Goal: Information Seeking & Learning: Learn about a topic

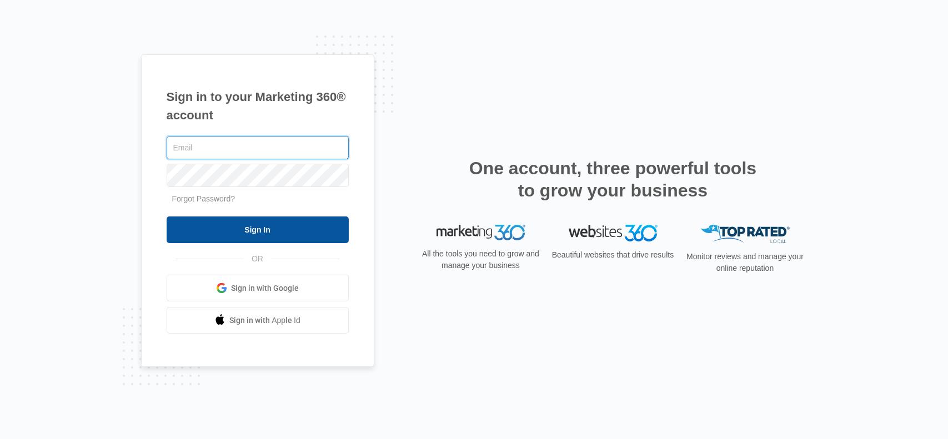
type input "[EMAIL_ADDRESS][DOMAIN_NAME]"
click at [243, 237] on input "Sign In" at bounding box center [258, 230] width 182 height 27
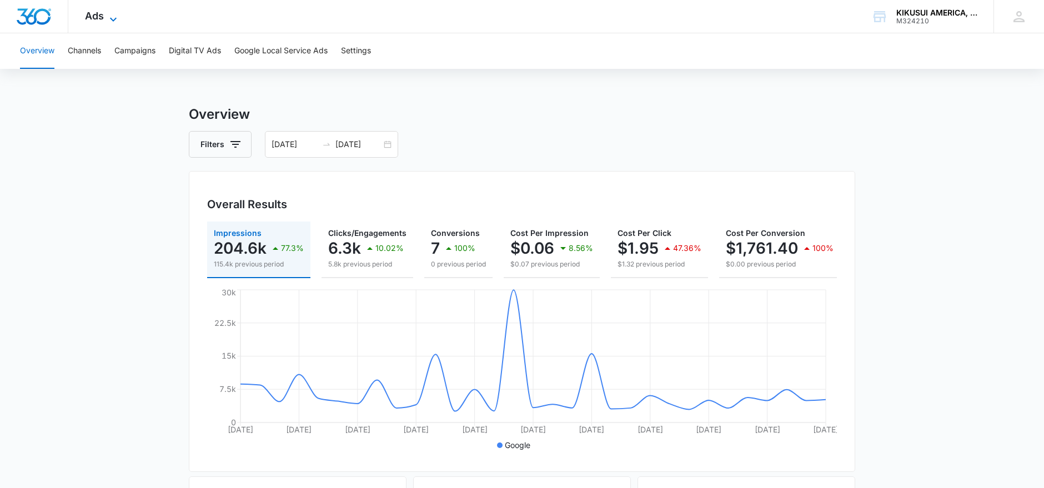
click at [119, 21] on icon at bounding box center [113, 19] width 13 height 13
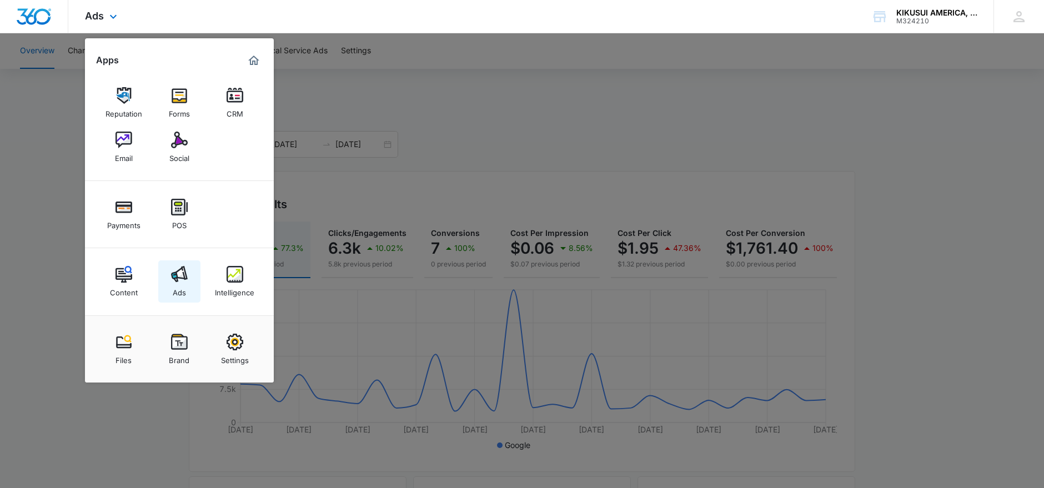
click at [187, 275] on img at bounding box center [179, 274] width 17 height 17
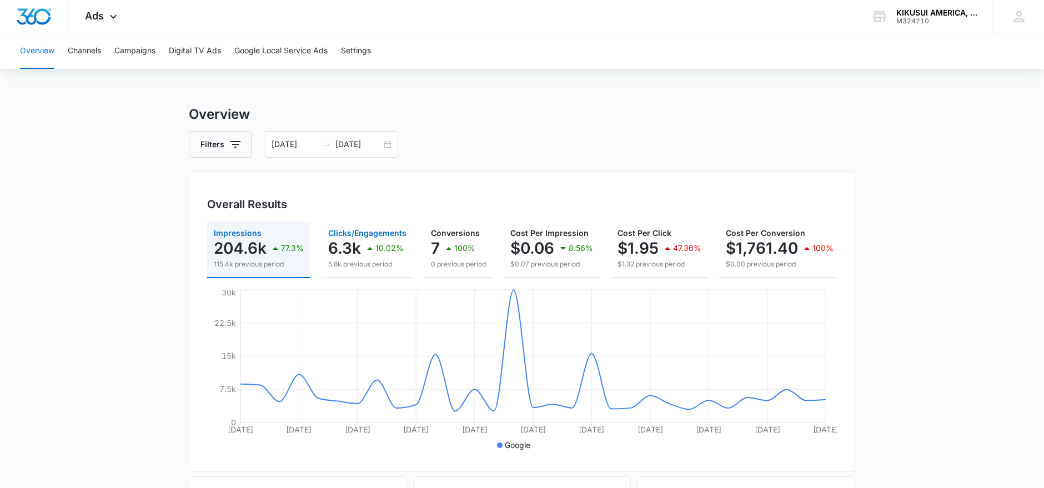
click at [383, 247] on p "10.02%" at bounding box center [389, 248] width 28 height 8
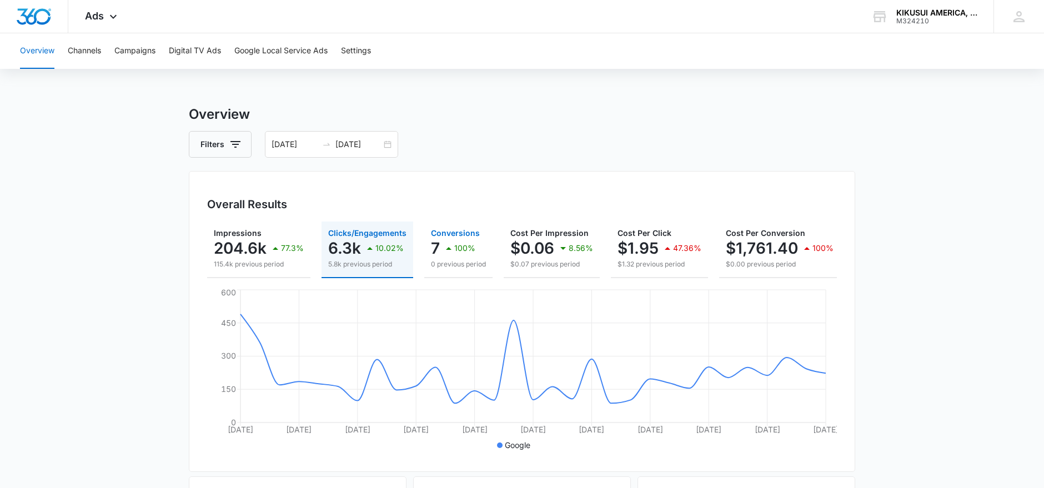
click at [439, 246] on p "7" at bounding box center [435, 248] width 9 height 18
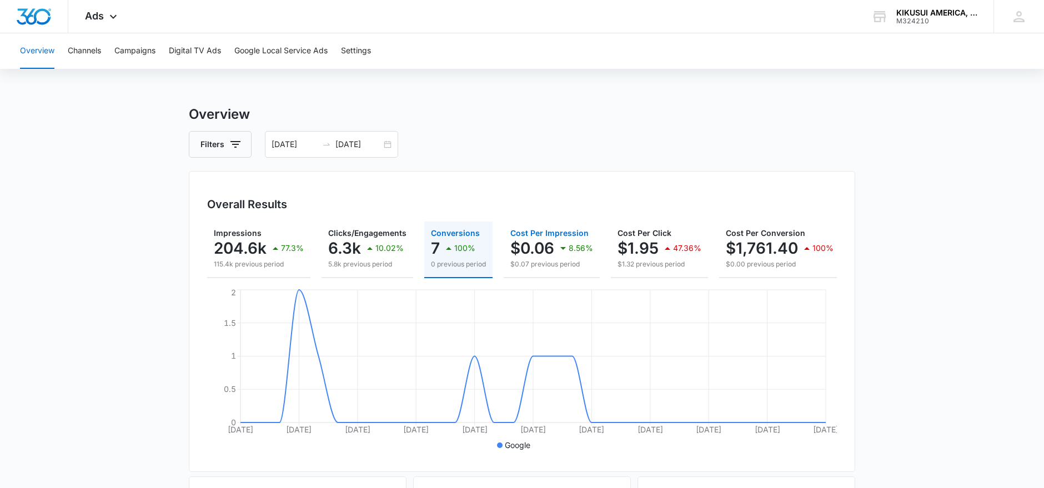
click at [555, 245] on div "$0.06 8.56%" at bounding box center [551, 248] width 83 height 22
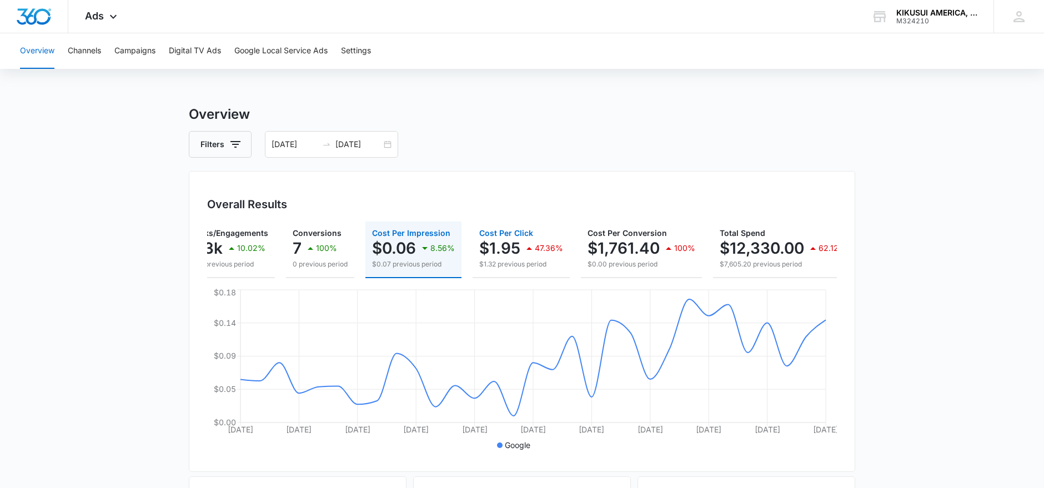
scroll to position [0, 138]
click at [496, 246] on p "$1.95" at bounding box center [499, 248] width 41 height 18
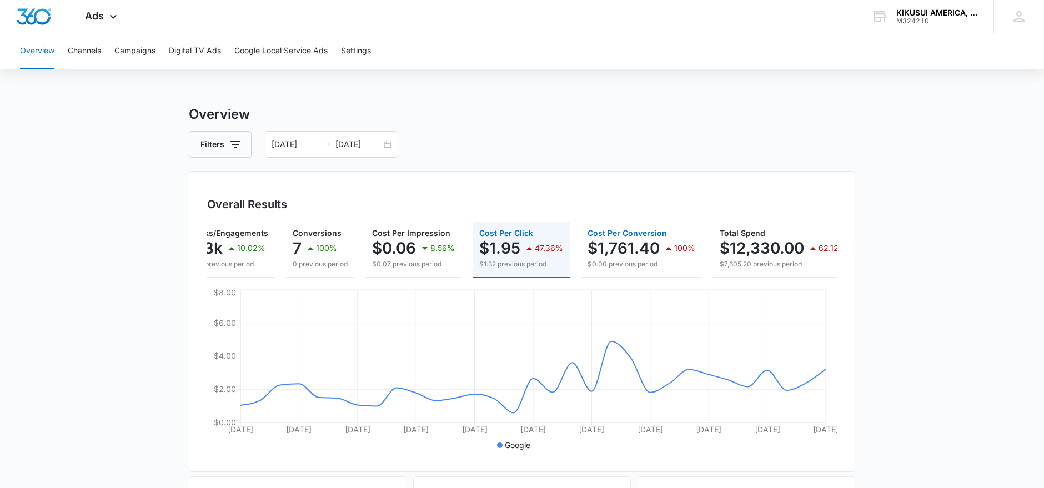
click at [615, 248] on p "$1,761.40" at bounding box center [623, 248] width 72 height 18
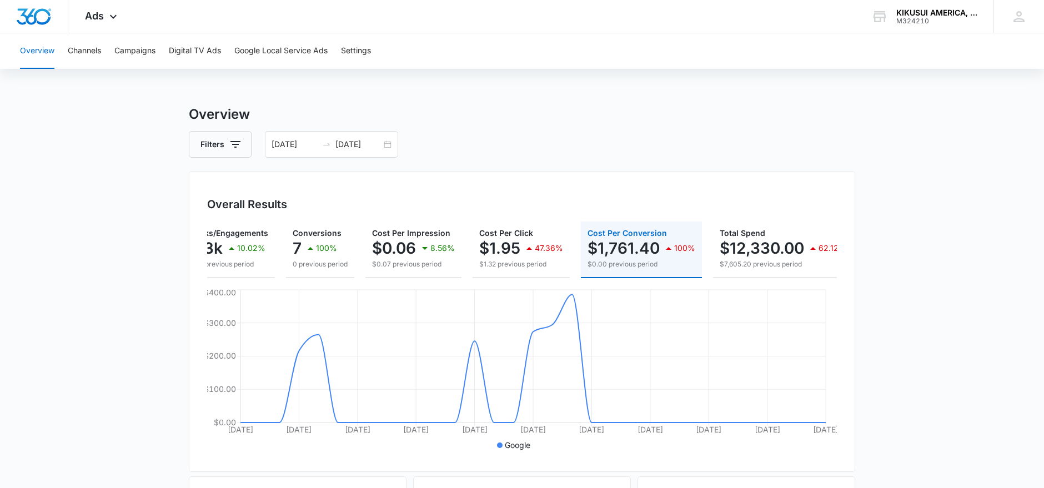
scroll to position [0, 159]
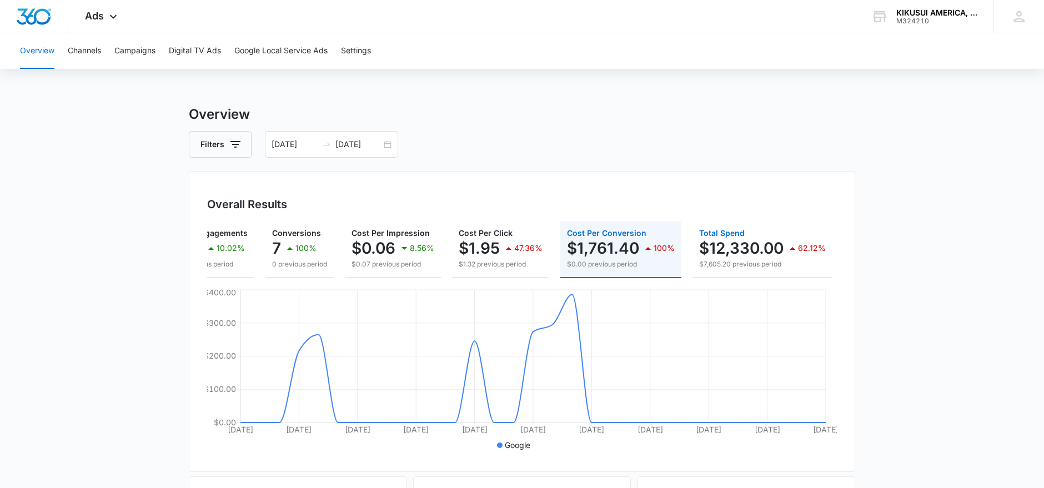
click at [745, 249] on p "$12,330.00" at bounding box center [741, 248] width 84 height 18
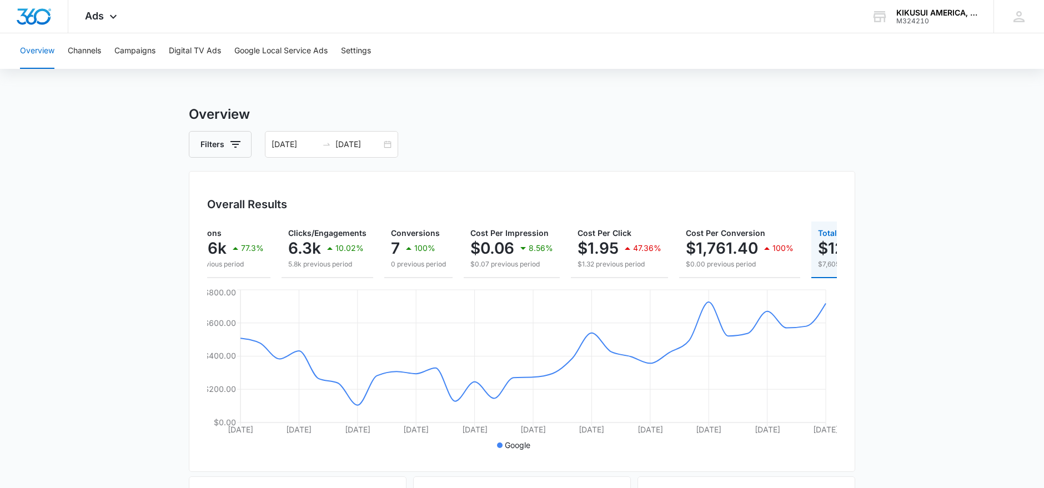
scroll to position [0, 0]
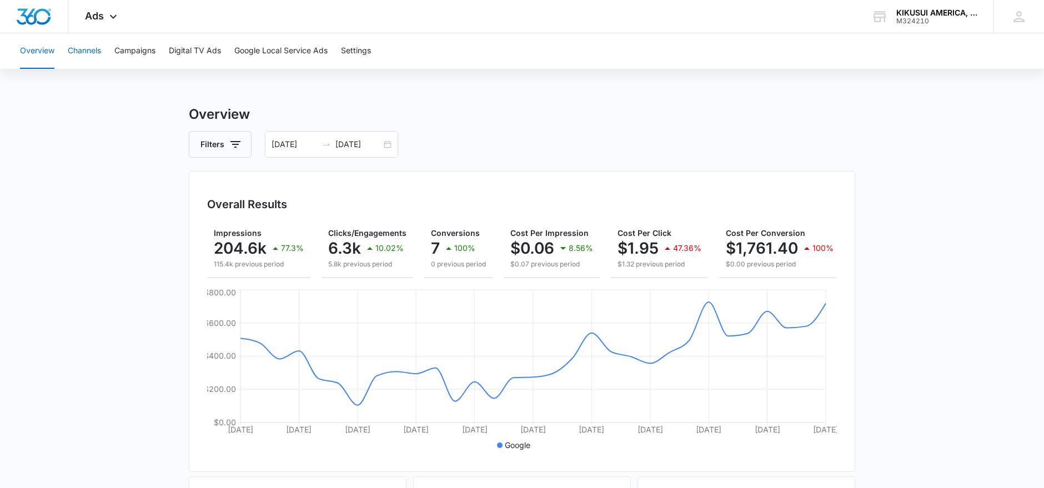
click at [81, 51] on button "Channels" at bounding box center [84, 51] width 33 height 36
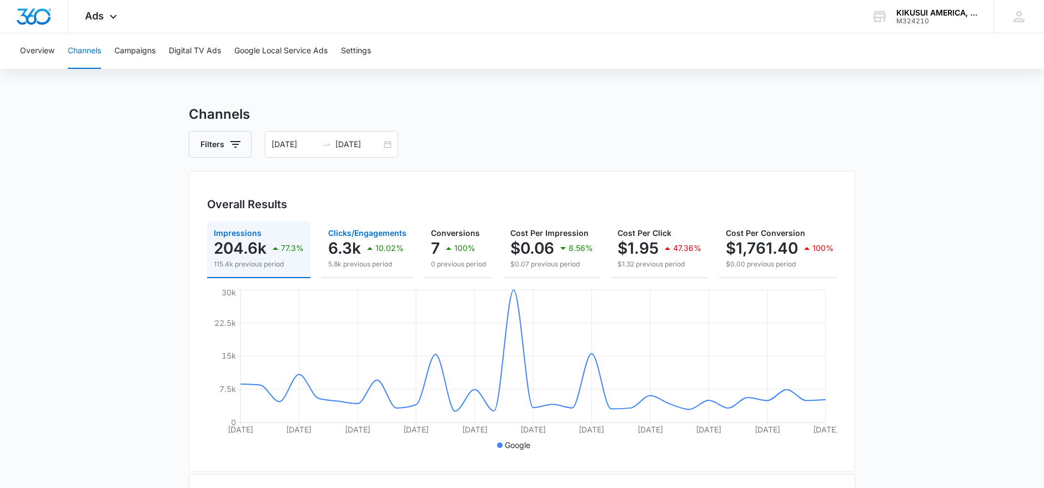
click at [370, 244] on icon "button" at bounding box center [369, 248] width 13 height 13
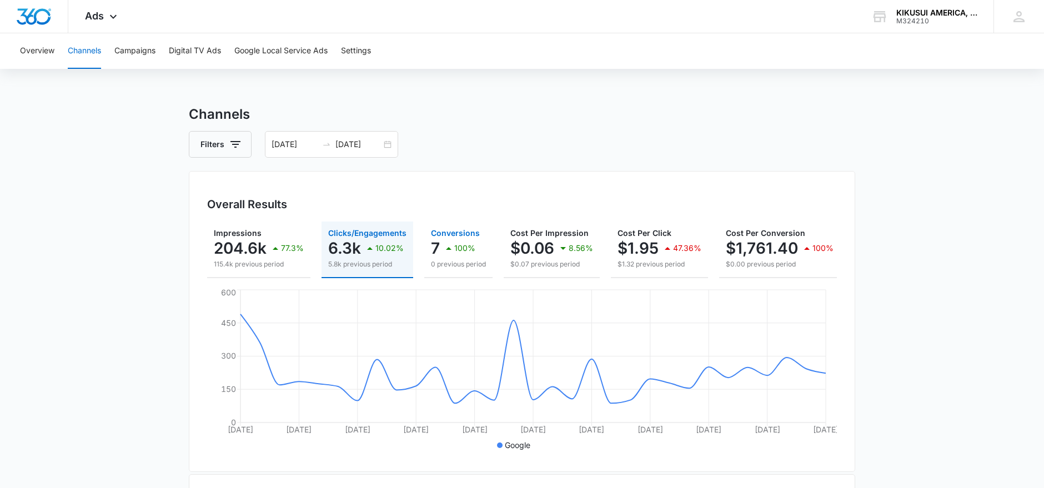
click at [456, 239] on div "100%" at bounding box center [458, 248] width 33 height 22
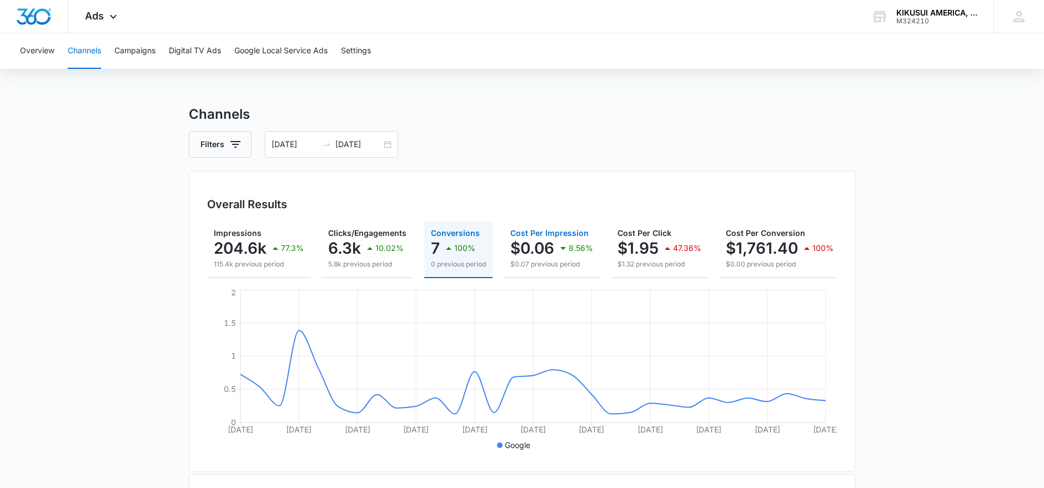
click at [534, 253] on p "$0.06" at bounding box center [532, 248] width 44 height 18
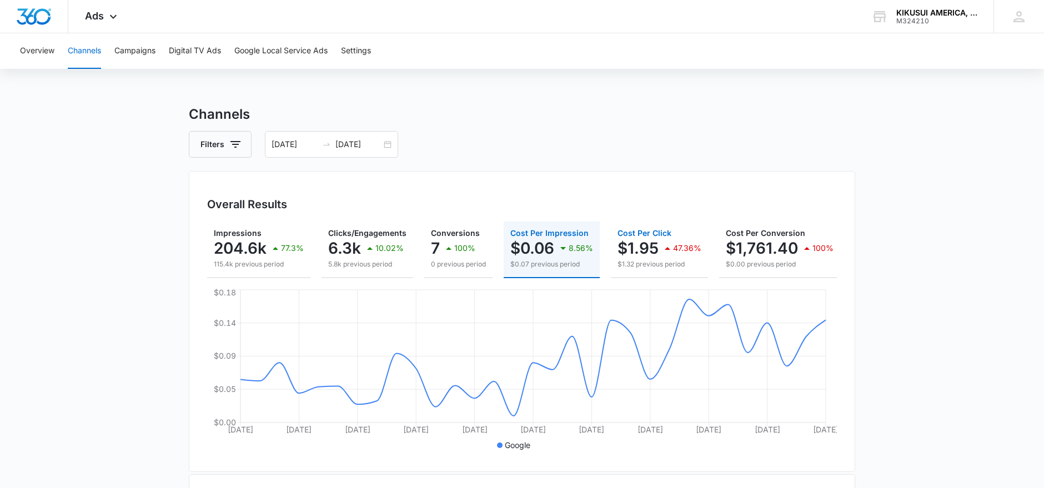
click at [658, 245] on div "$1.95 47.36%" at bounding box center [659, 248] width 84 height 22
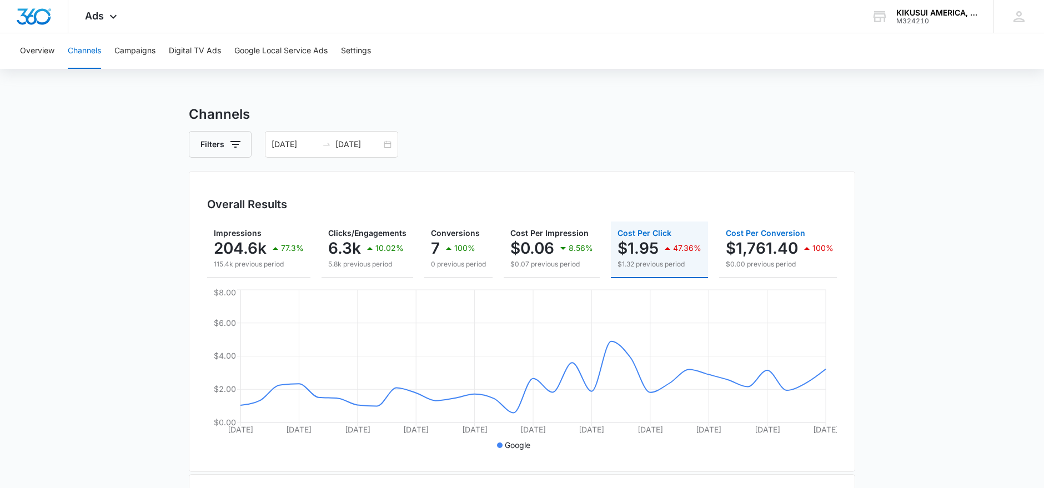
click at [746, 247] on p "$1,761.40" at bounding box center [762, 248] width 72 height 18
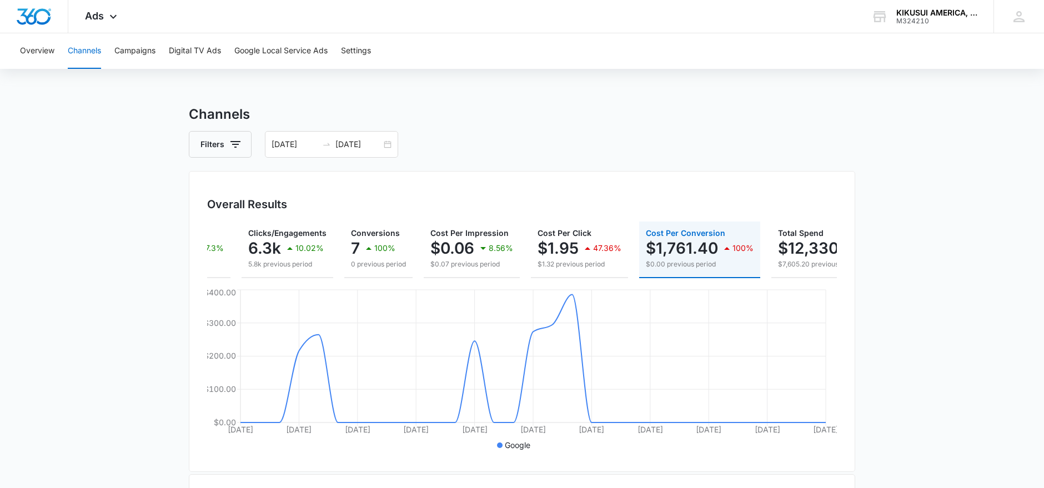
scroll to position [0, 159]
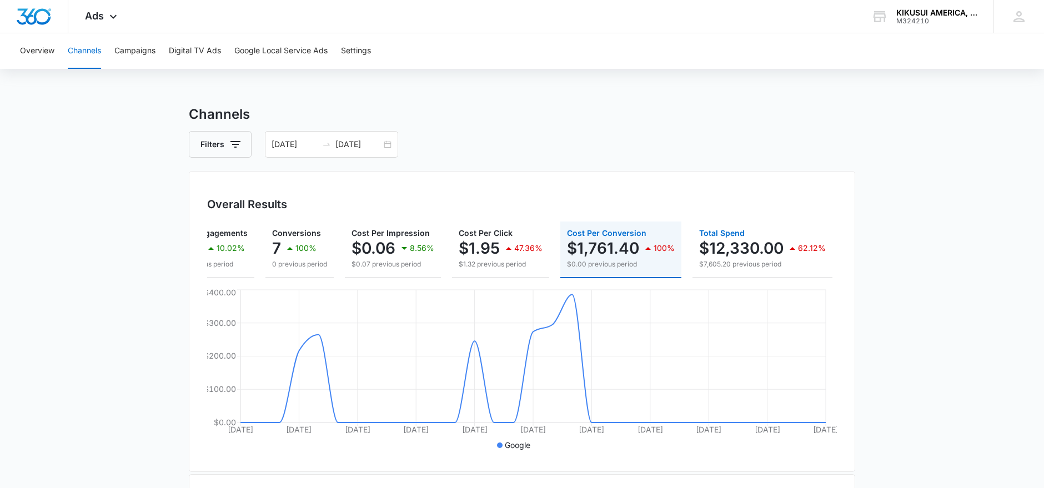
click at [772, 258] on div "$12,330.00 62.12%" at bounding box center [762, 248] width 127 height 22
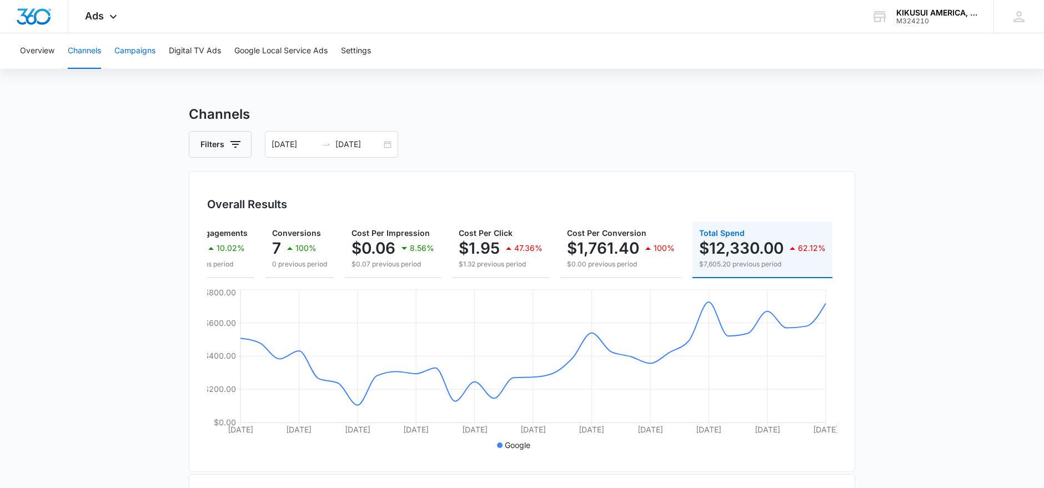
click at [141, 47] on button "Campaigns" at bounding box center [134, 51] width 41 height 36
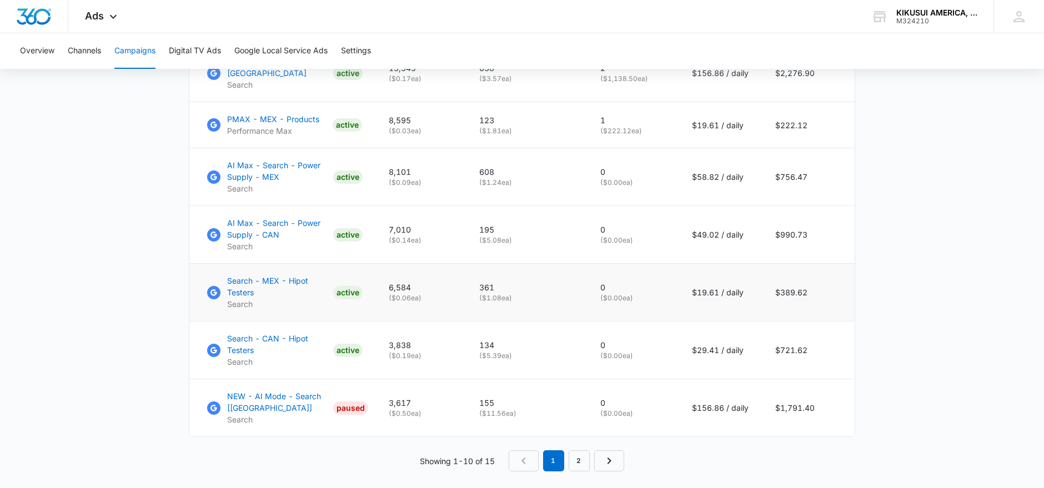
scroll to position [749, 0]
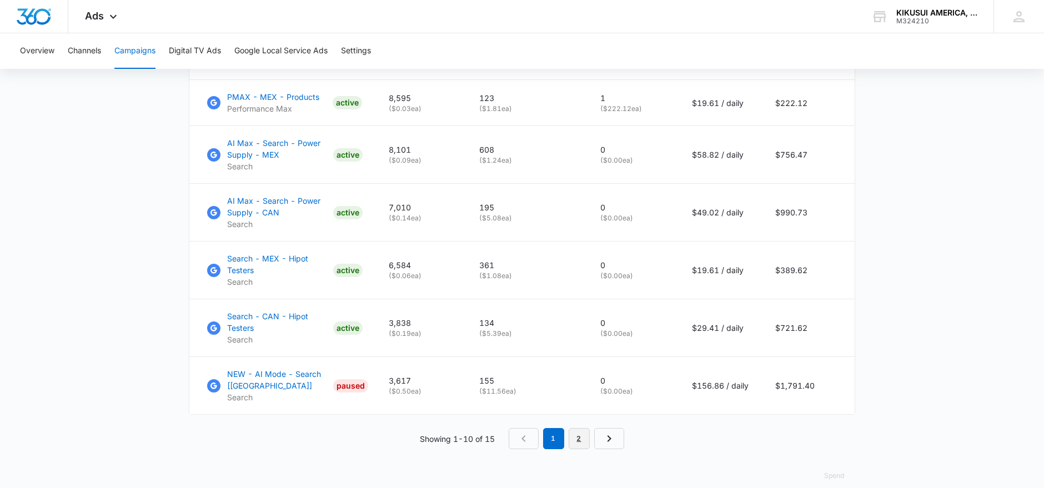
click at [577, 428] on link "2" at bounding box center [579, 438] width 21 height 21
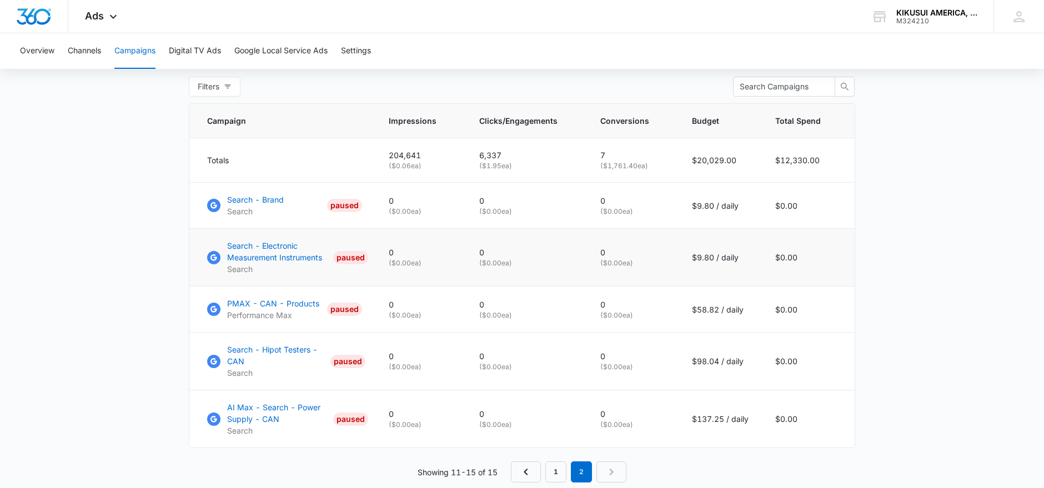
scroll to position [495, 0]
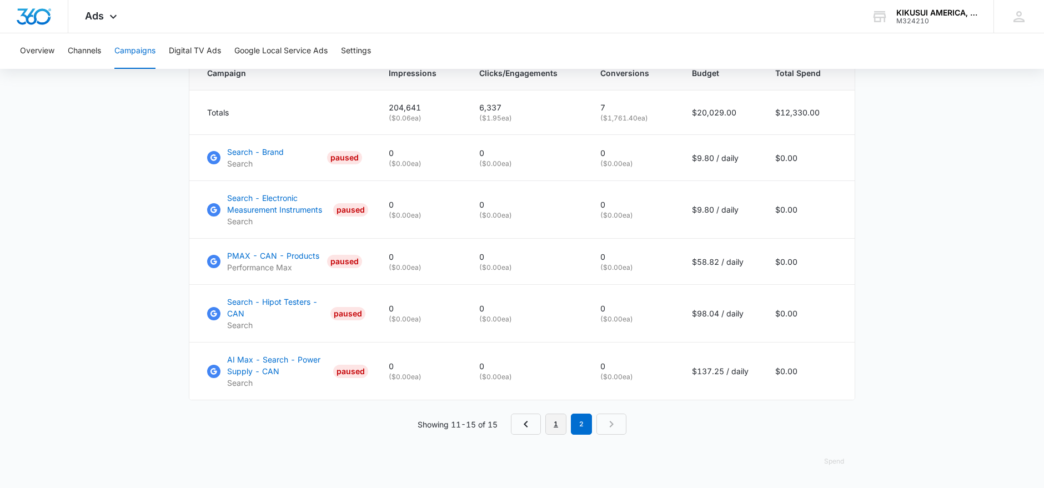
click at [559, 426] on link "1" at bounding box center [555, 424] width 21 height 21
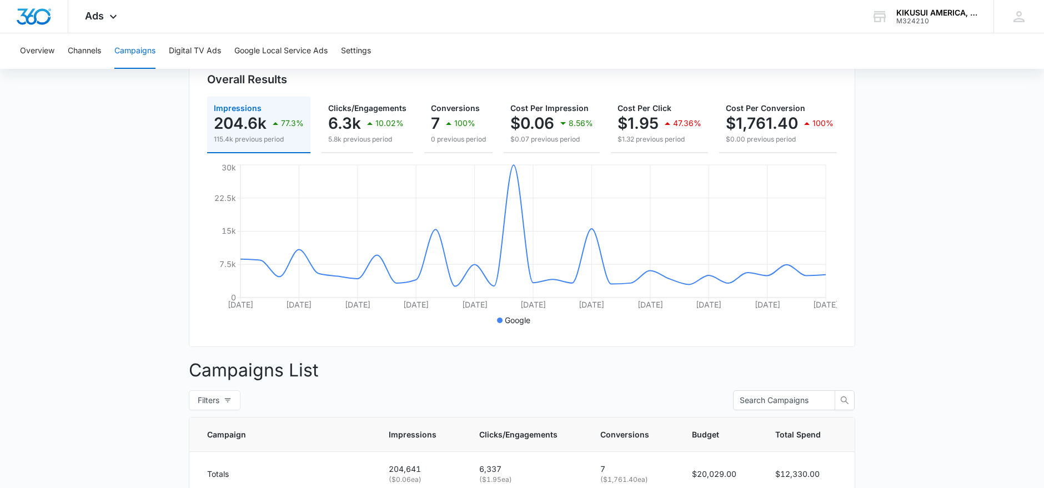
scroll to position [0, 0]
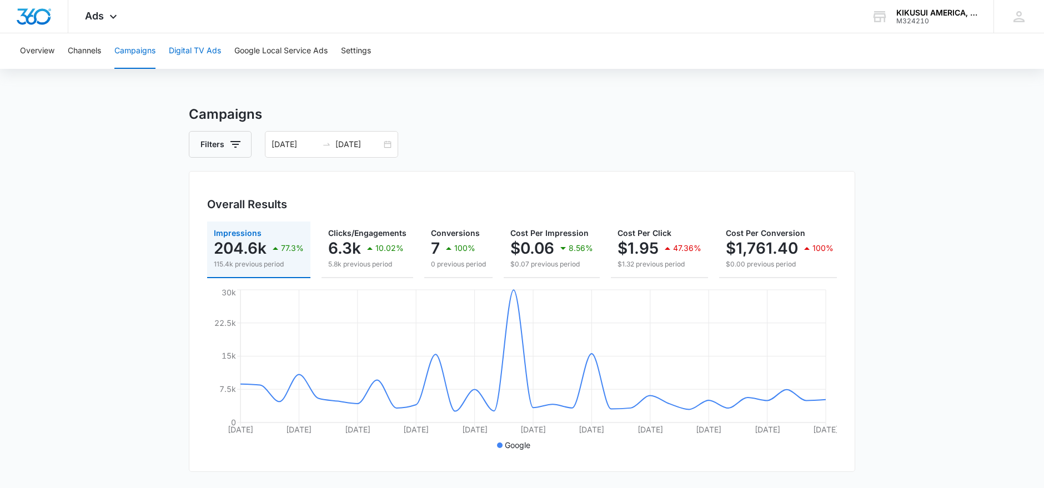
click at [200, 51] on button "Digital TV Ads" at bounding box center [195, 51] width 52 height 36
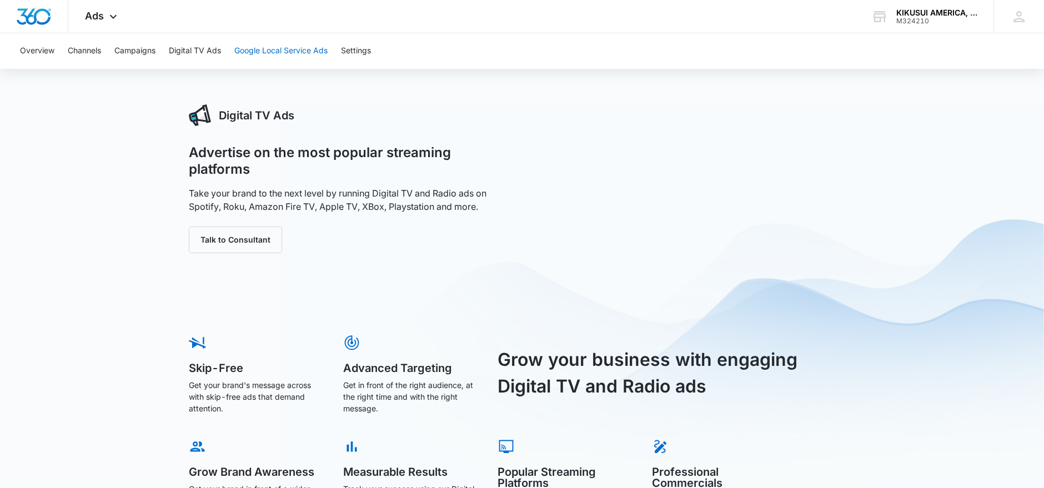
click at [280, 49] on button "Google Local Service Ads" at bounding box center [280, 51] width 93 height 36
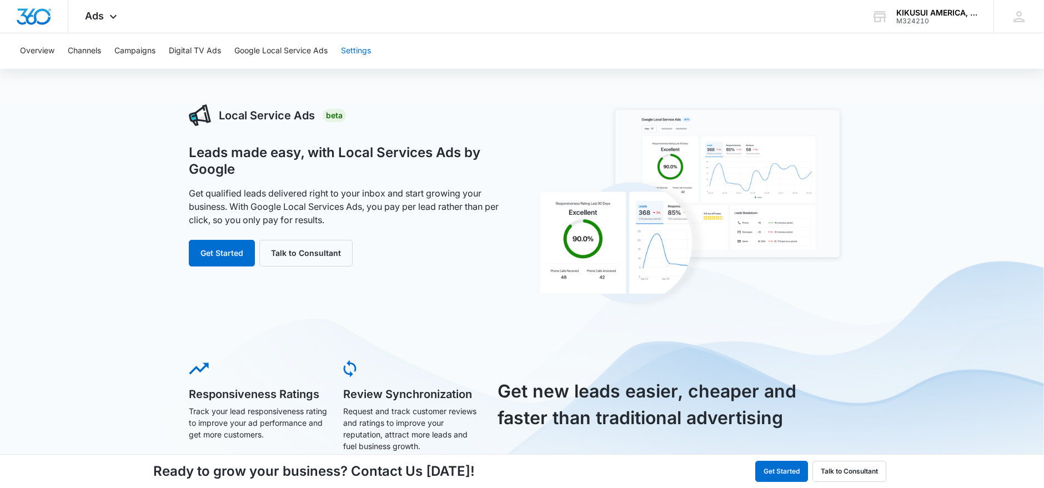
click at [353, 49] on button "Settings" at bounding box center [356, 51] width 30 height 36
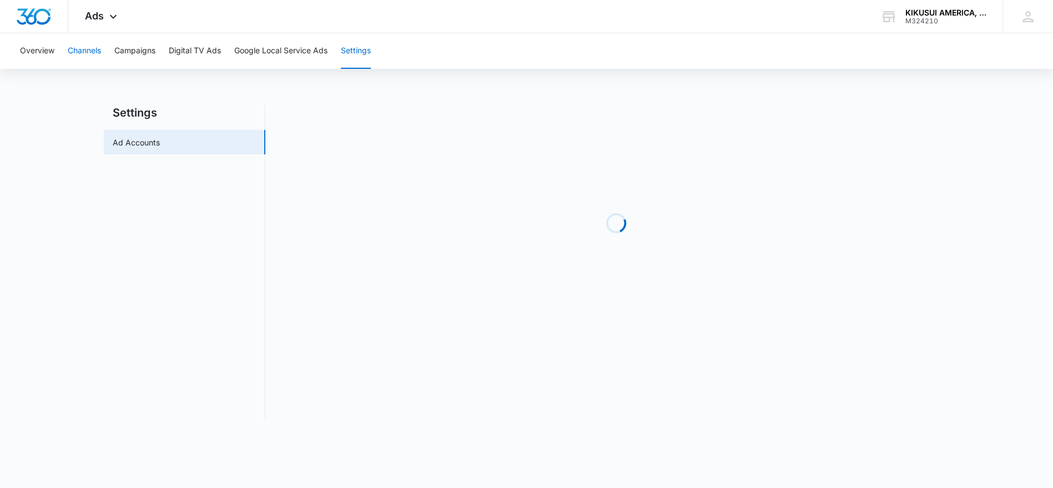
click at [77, 48] on button "Channels" at bounding box center [84, 51] width 33 height 36
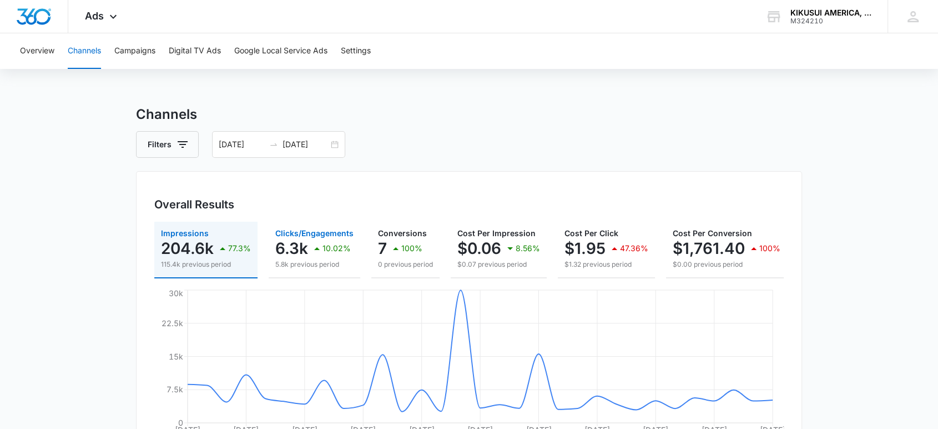
click at [312, 258] on div "10.02%" at bounding box center [330, 248] width 41 height 22
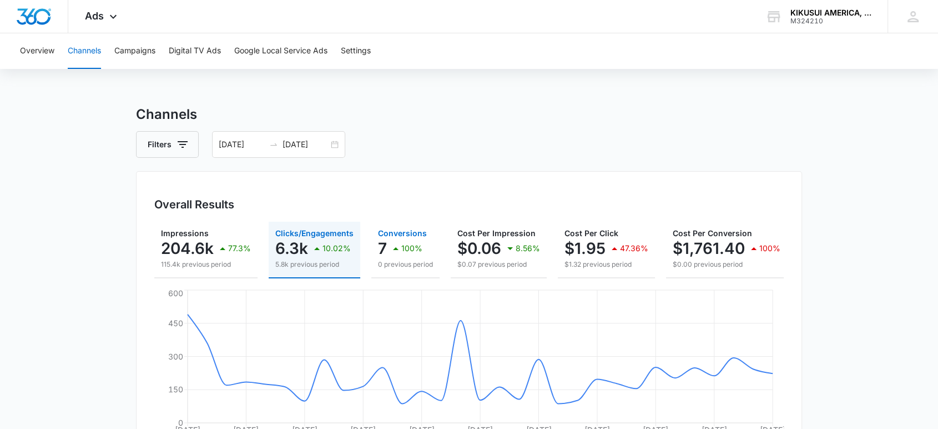
click at [409, 259] on p "0 previous period" at bounding box center [405, 264] width 55 height 10
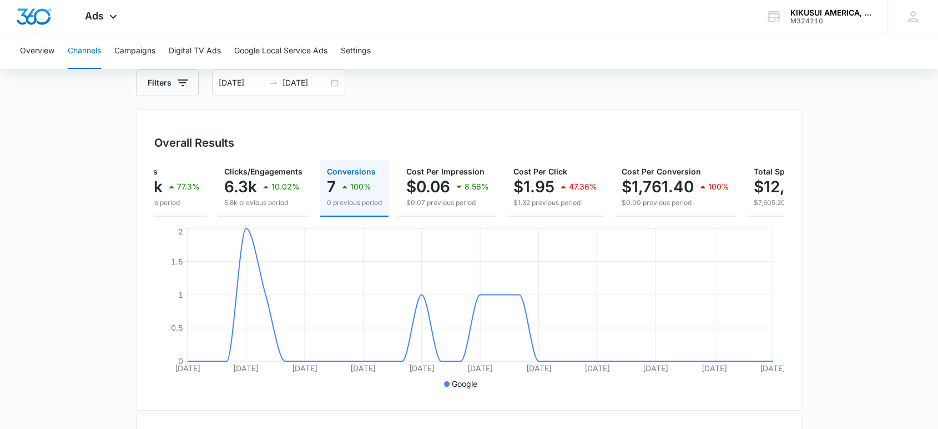
scroll to position [0, 76]
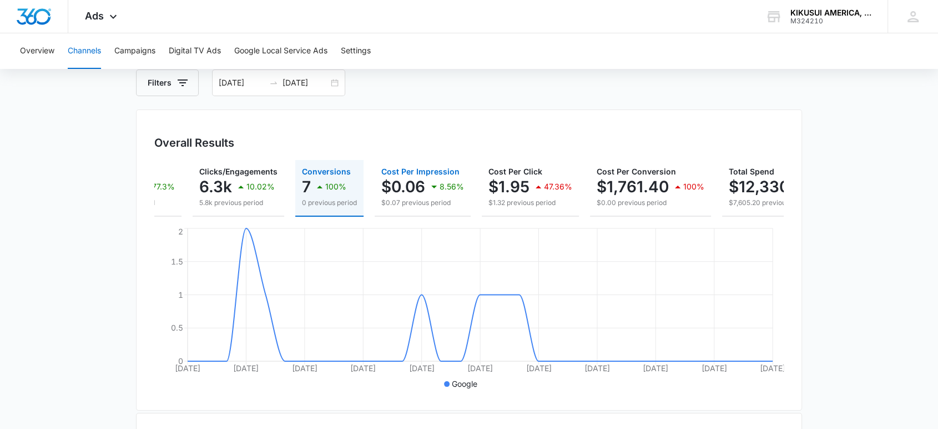
click at [433, 197] on div "8.56%" at bounding box center [446, 186] width 37 height 22
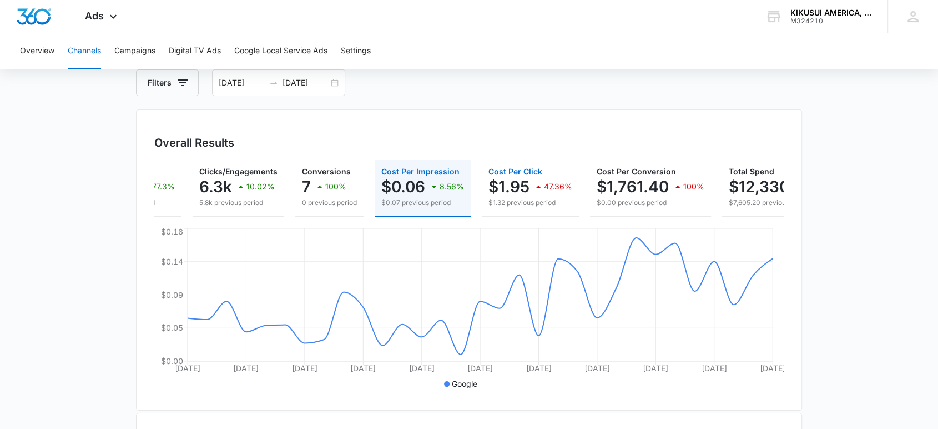
click at [534, 205] on p "$1.32 previous period" at bounding box center [531, 203] width 84 height 10
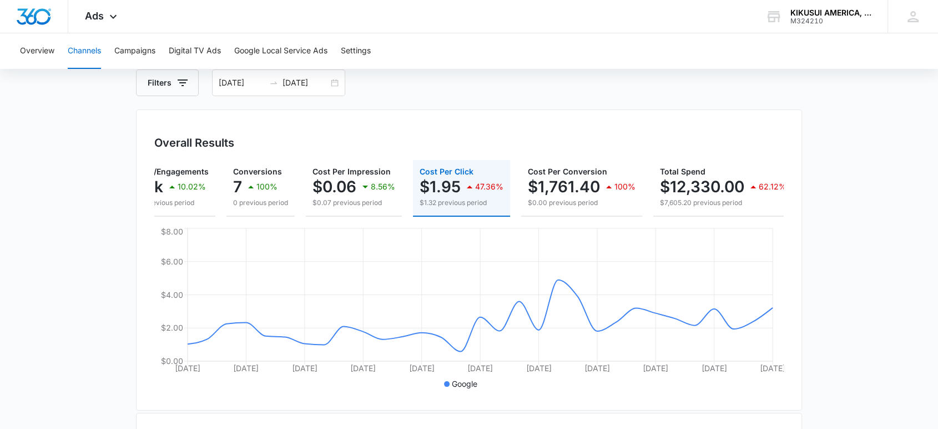
scroll to position [0, 147]
click at [573, 185] on p "$1,761.40" at bounding box center [562, 187] width 72 height 18
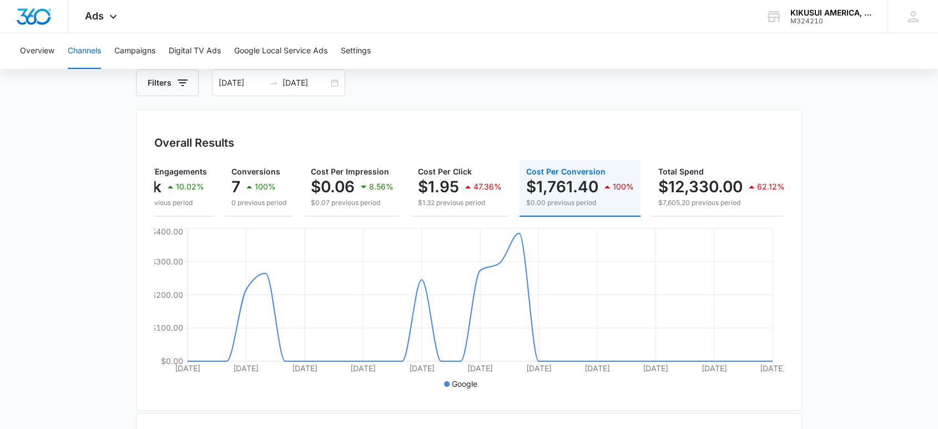
scroll to position [0, 159]
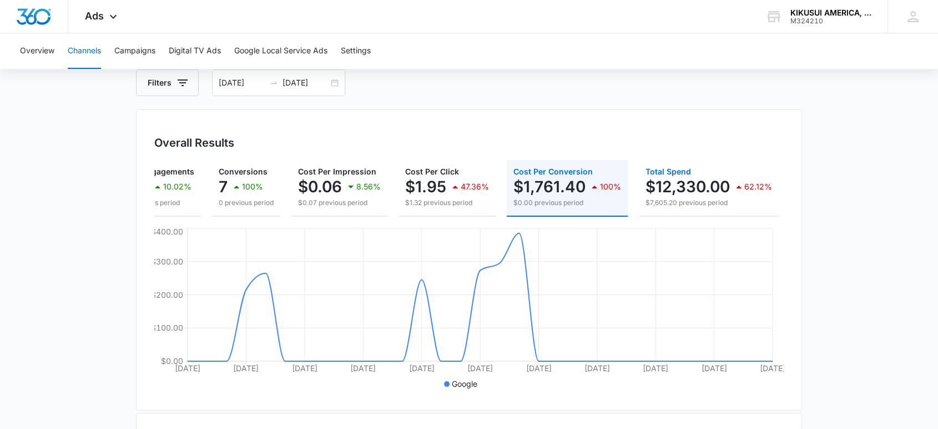
click at [695, 199] on p "$7,605.20 previous period" at bounding box center [709, 203] width 127 height 10
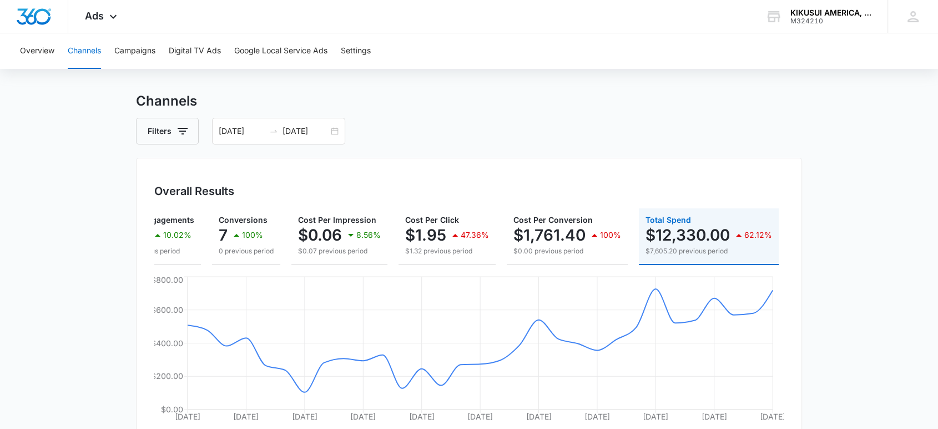
scroll to position [0, 0]
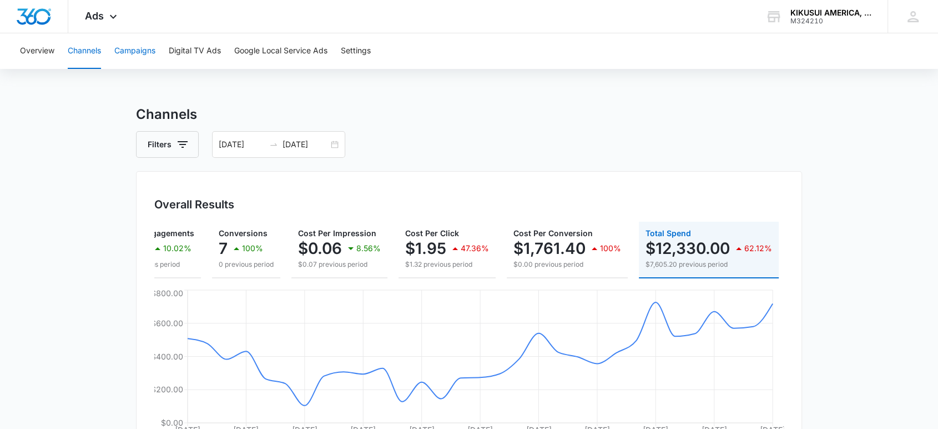
click at [142, 47] on button "Campaigns" at bounding box center [134, 51] width 41 height 36
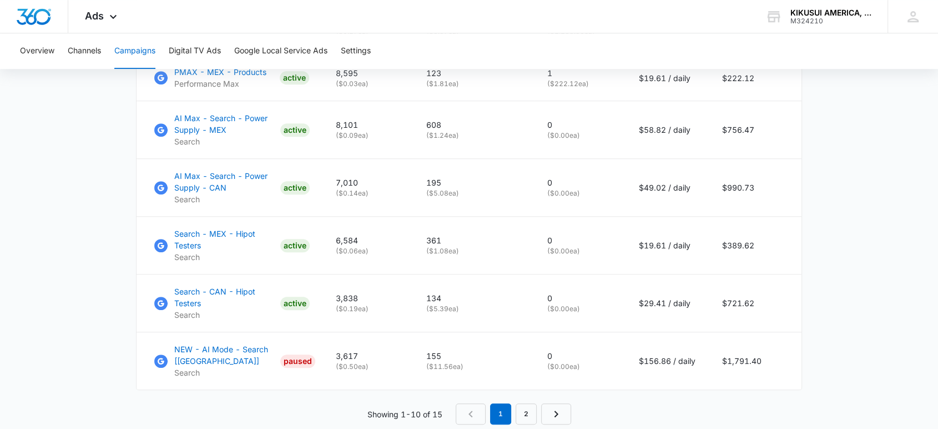
scroll to position [746, 0]
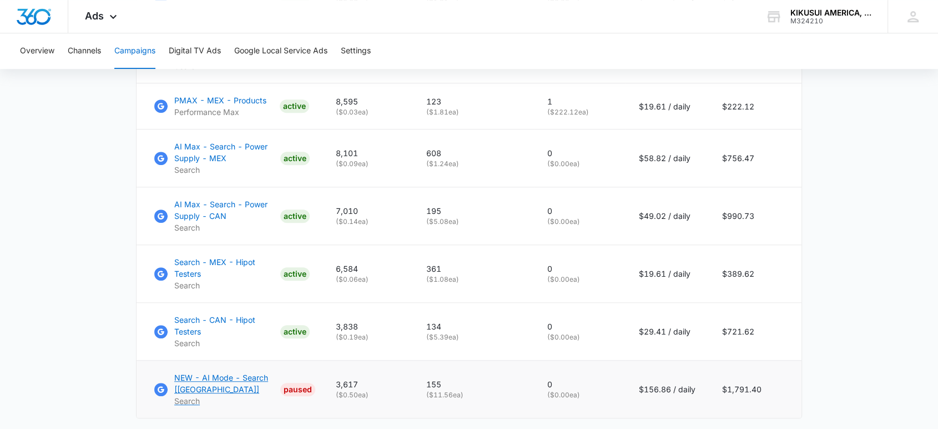
click at [268, 371] on p "NEW - AI Mode - Search [[GEOGRAPHIC_DATA]]" at bounding box center [225, 382] width 102 height 23
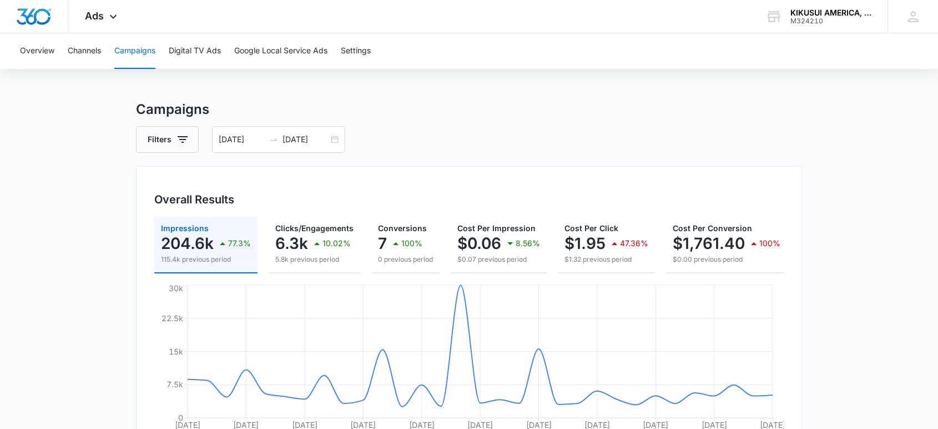
scroll to position [0, 0]
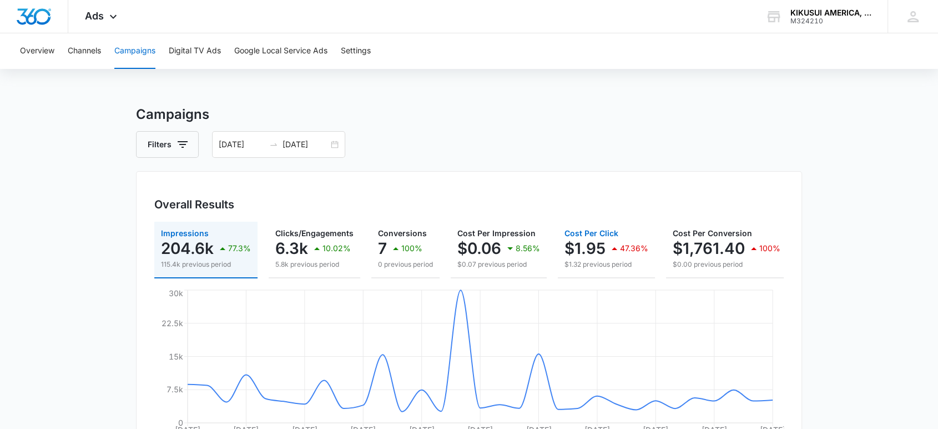
click at [593, 244] on p "$1.95" at bounding box center [585, 248] width 41 height 18
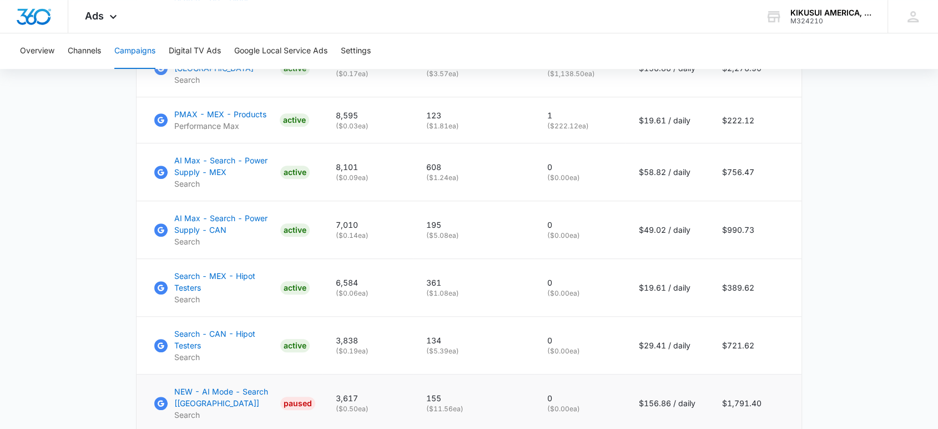
scroll to position [807, 0]
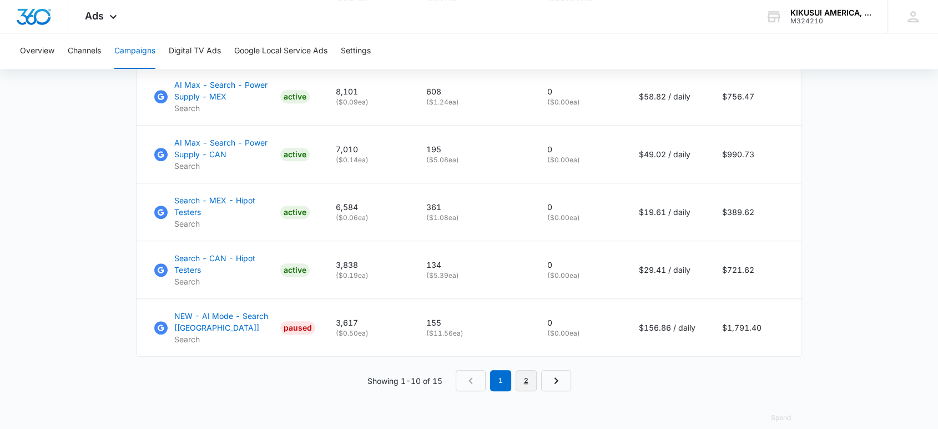
click at [531, 370] on link "2" at bounding box center [526, 380] width 21 height 21
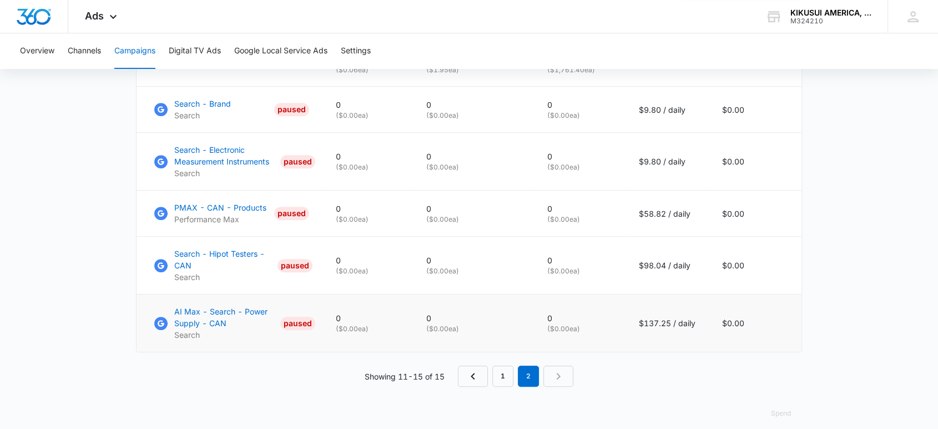
scroll to position [554, 0]
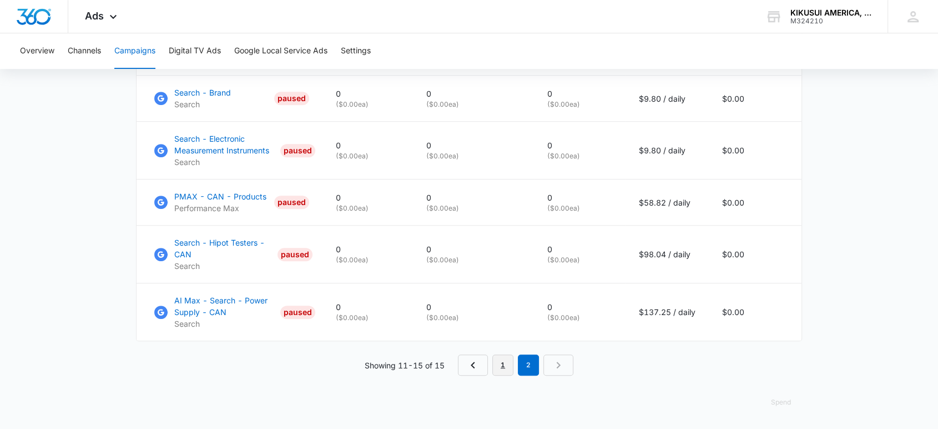
click at [505, 373] on link "1" at bounding box center [503, 364] width 21 height 21
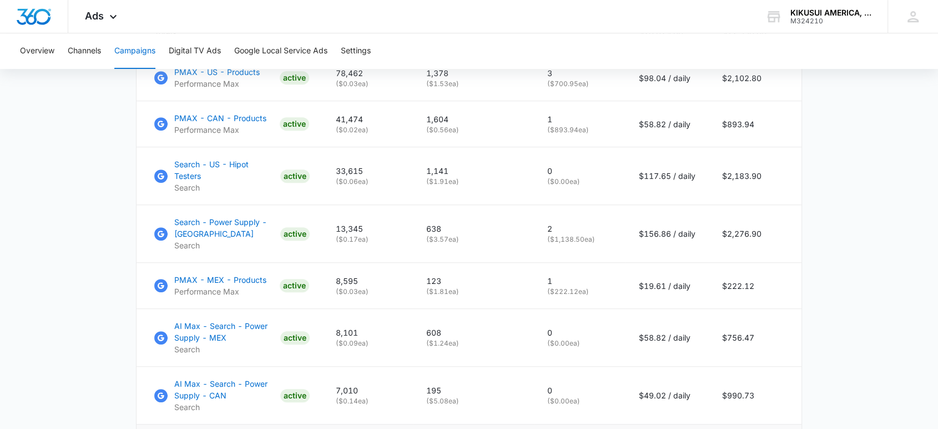
scroll to position [493, 0]
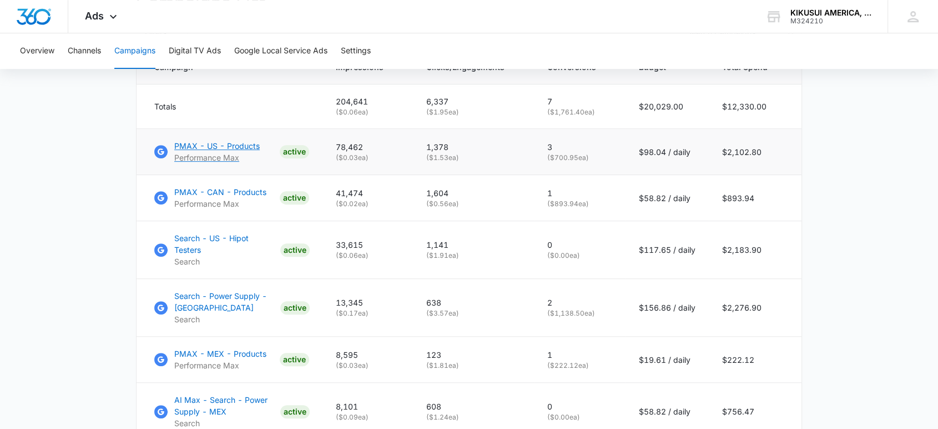
click at [239, 163] on p "Performance Max" at bounding box center [217, 158] width 86 height 12
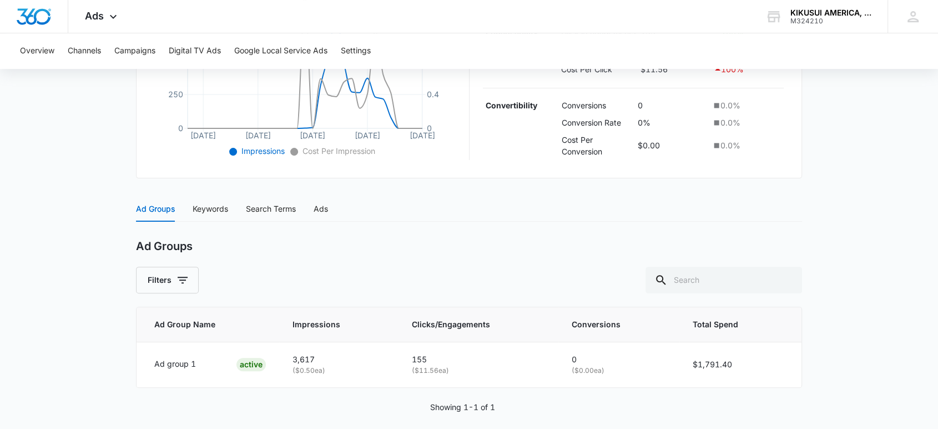
scroll to position [342, 0]
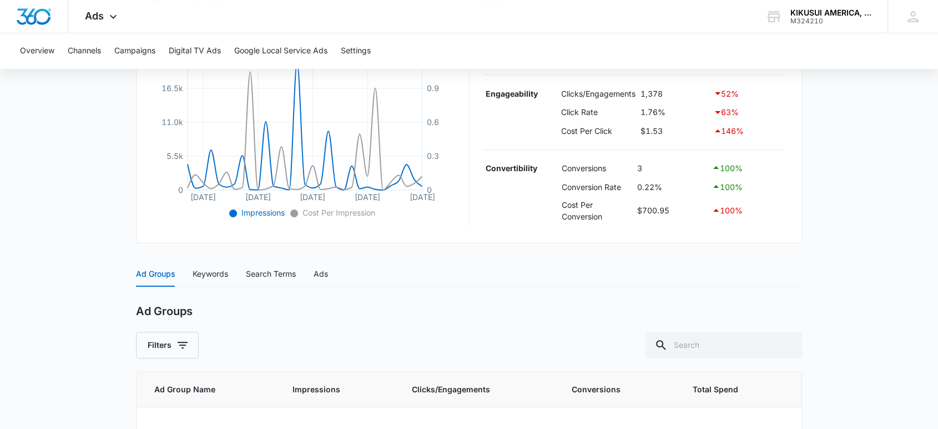
scroll to position [132, 0]
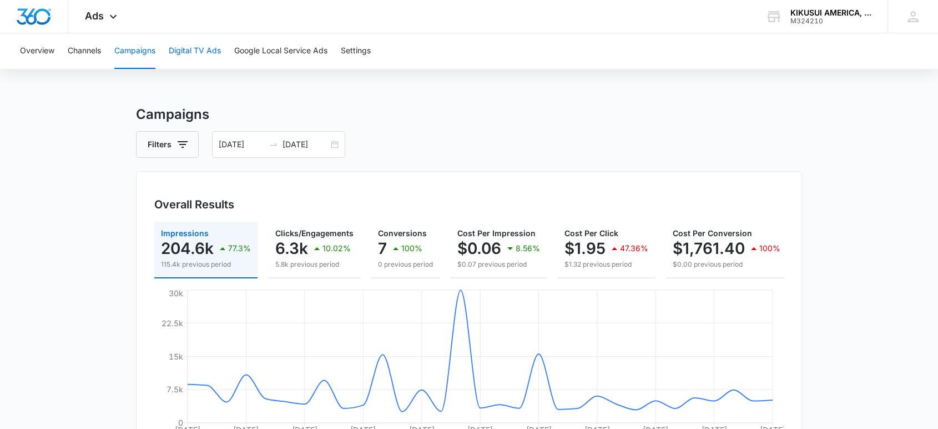
click at [200, 52] on button "Digital TV Ads" at bounding box center [195, 51] width 52 height 36
click at [304, 56] on button "Google Local Service Ads" at bounding box center [280, 51] width 93 height 36
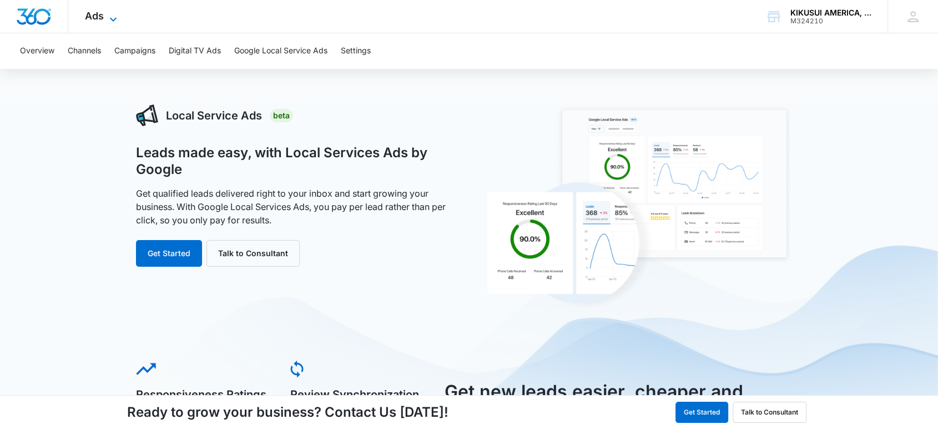
click at [114, 17] on icon at bounding box center [113, 19] width 13 height 13
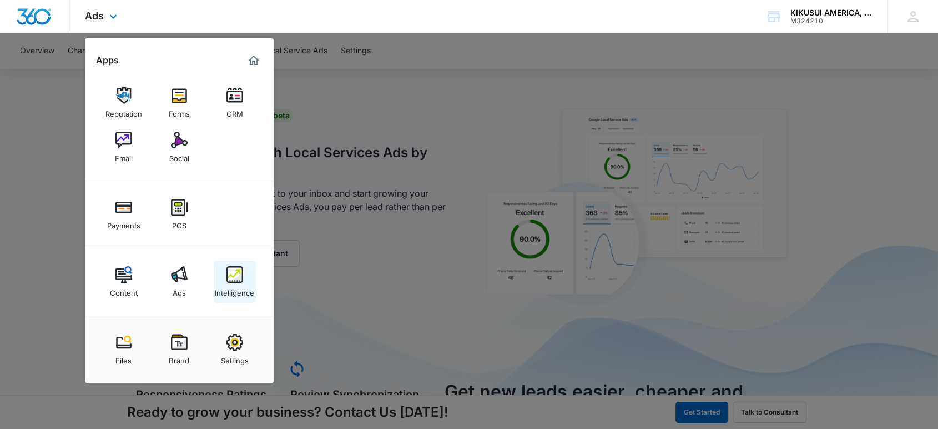
click at [242, 278] on img at bounding box center [235, 274] width 17 height 17
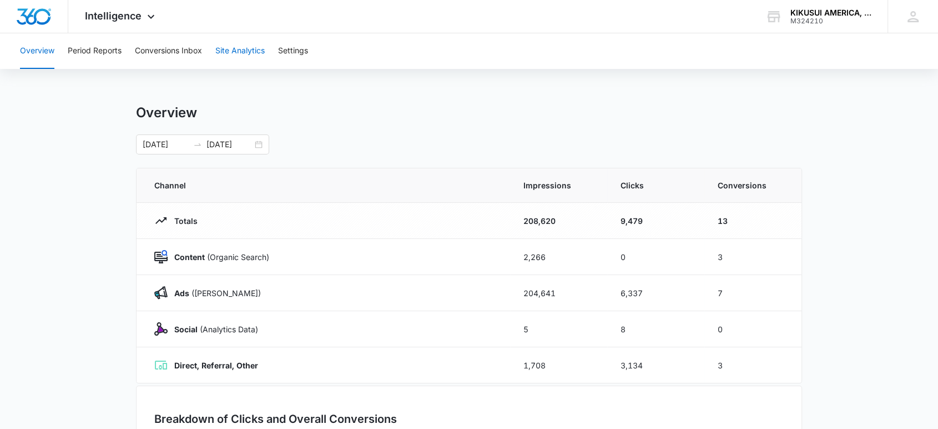
click at [230, 57] on button "Site Analytics" at bounding box center [239, 51] width 49 height 36
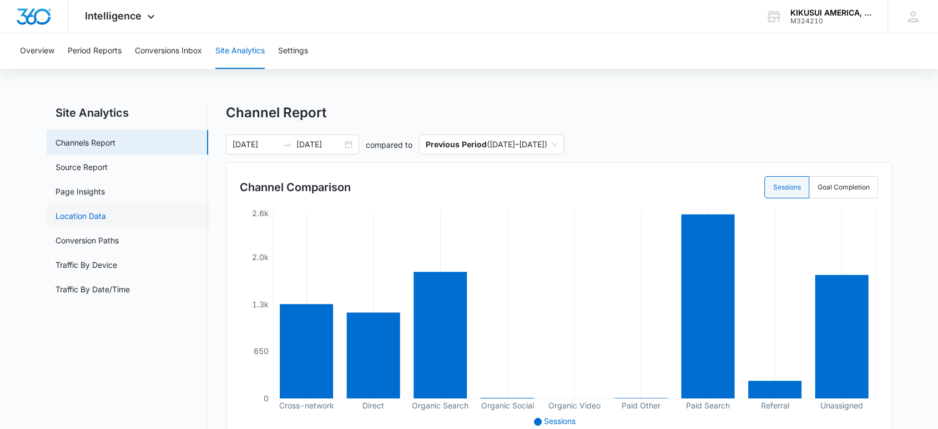
click at [94, 216] on link "Location Data" at bounding box center [81, 216] width 51 height 12
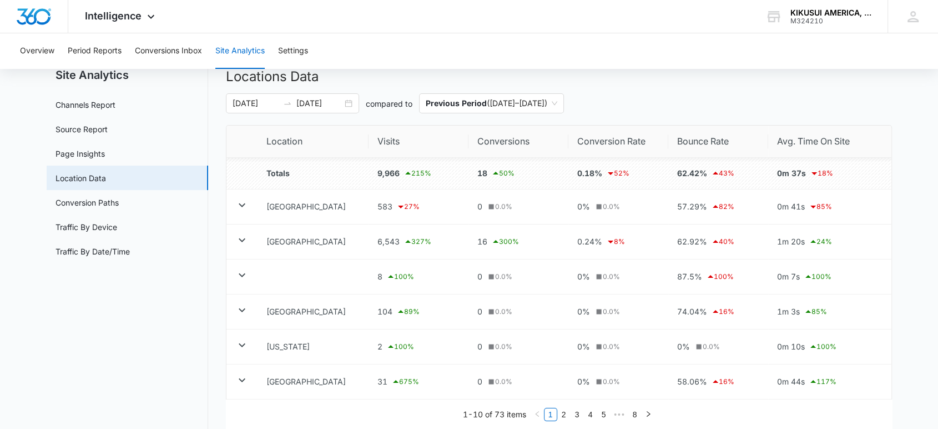
scroll to position [18, 0]
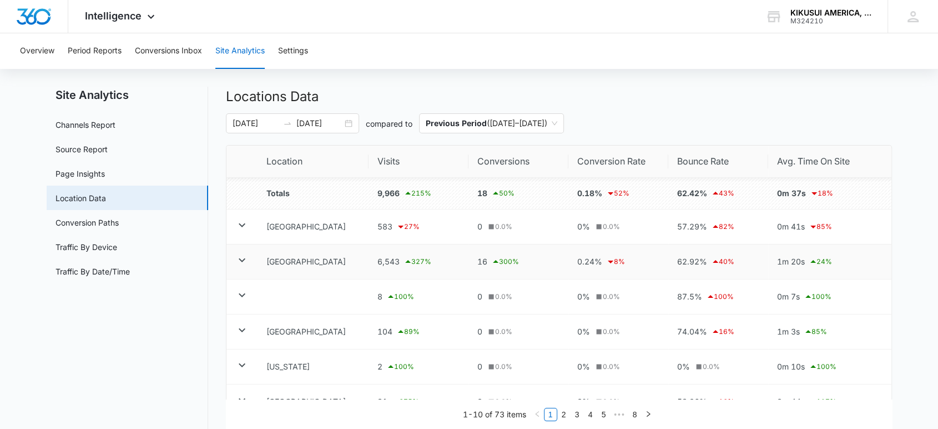
click at [245, 262] on icon at bounding box center [241, 259] width 13 height 13
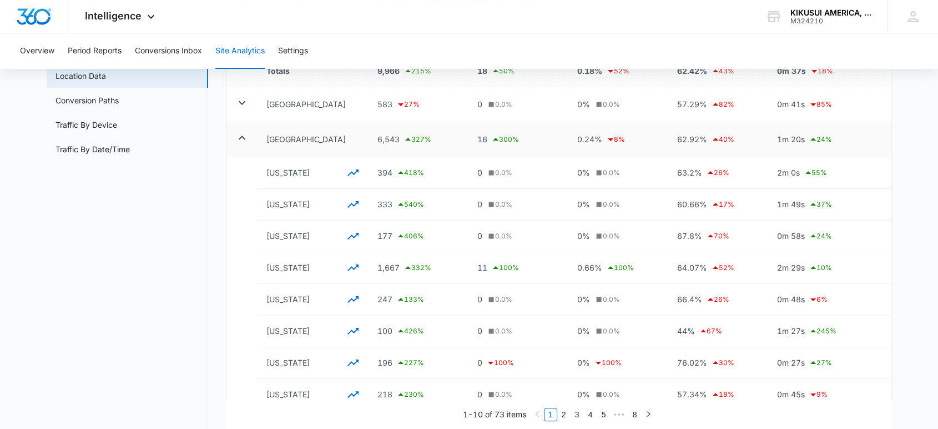
scroll to position [0, 0]
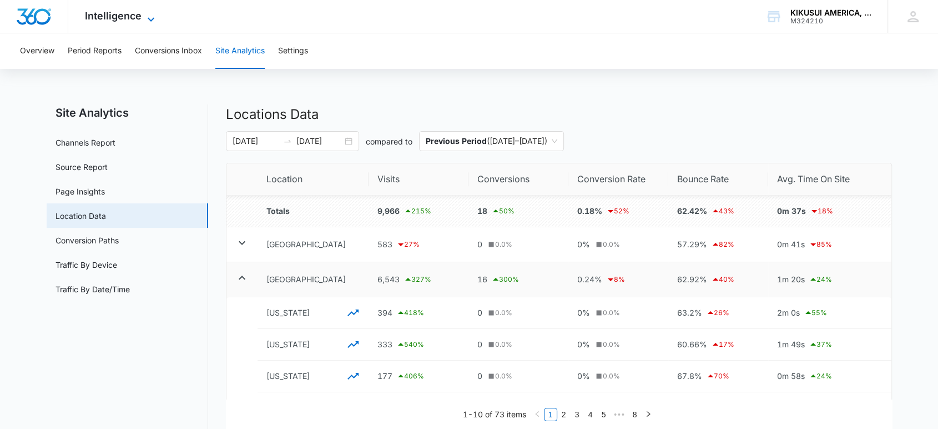
click at [150, 19] on icon at bounding box center [151, 19] width 7 height 4
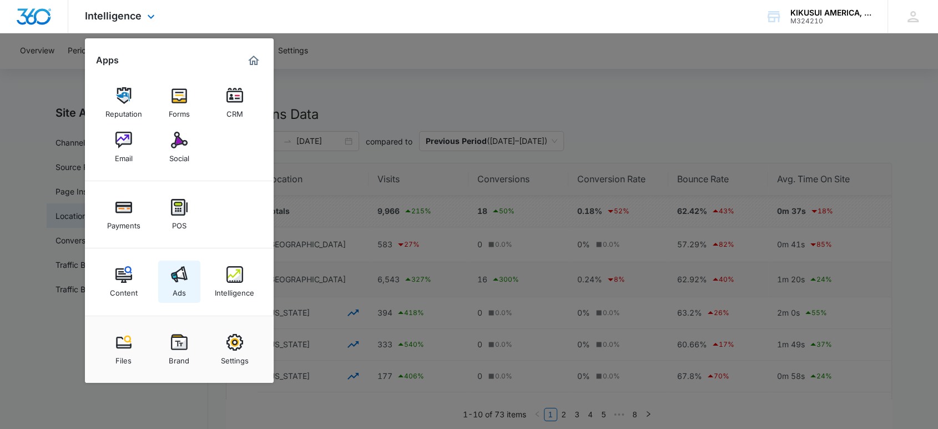
click at [183, 269] on img at bounding box center [179, 274] width 17 height 17
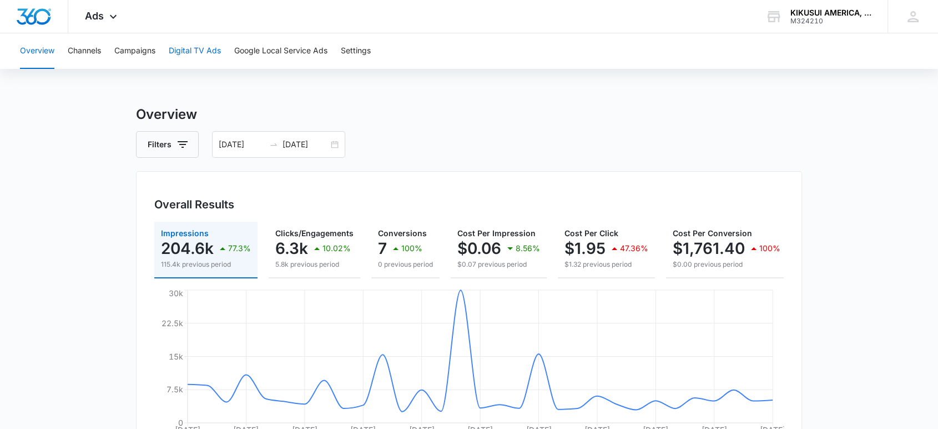
click at [192, 52] on button "Digital TV Ads" at bounding box center [195, 51] width 52 height 36
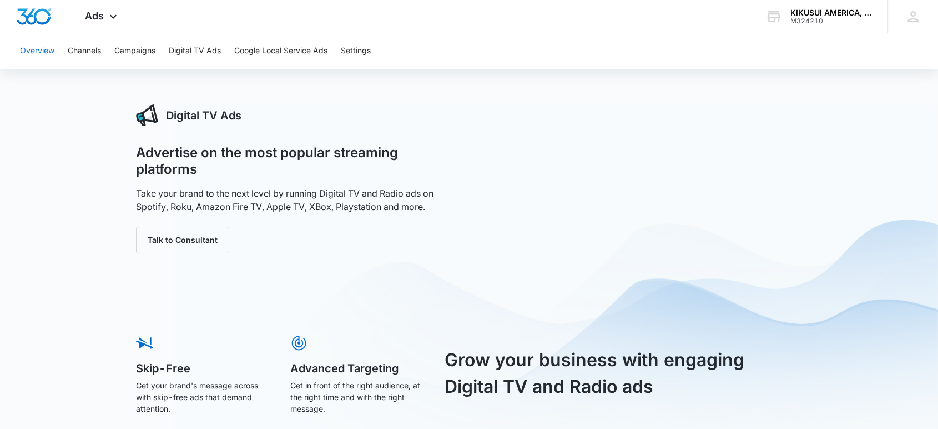
click at [36, 47] on button "Overview" at bounding box center [37, 51] width 34 height 36
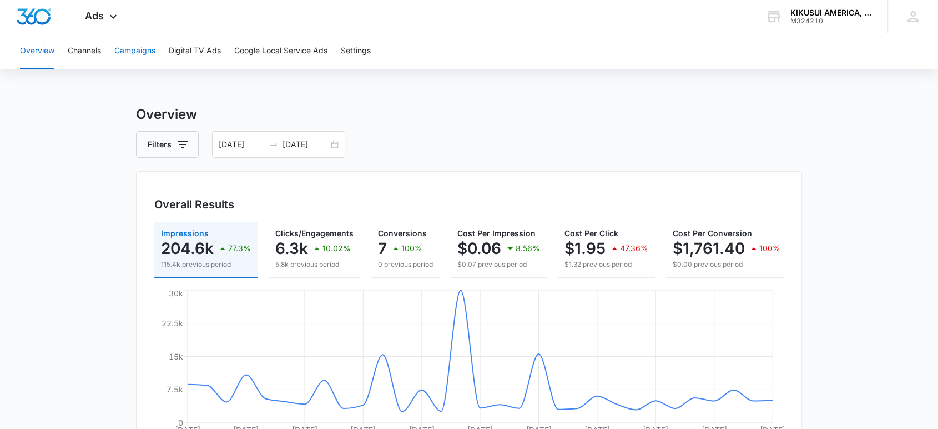
click at [133, 48] on button "Campaigns" at bounding box center [134, 51] width 41 height 36
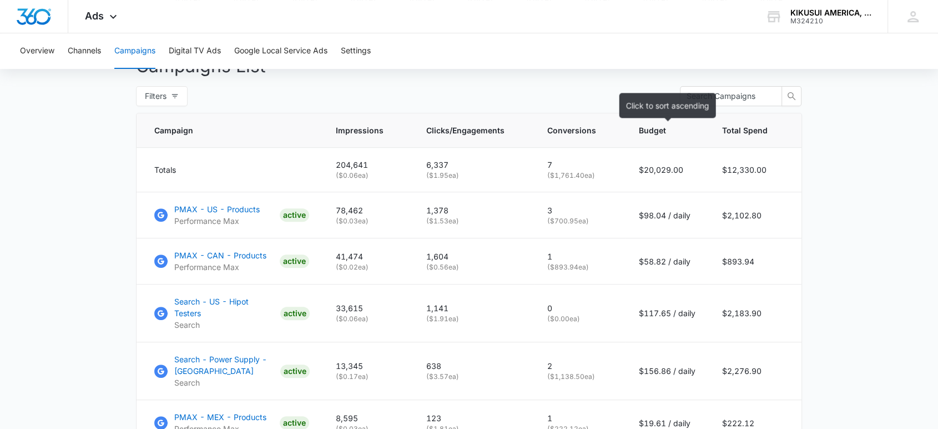
scroll to position [431, 0]
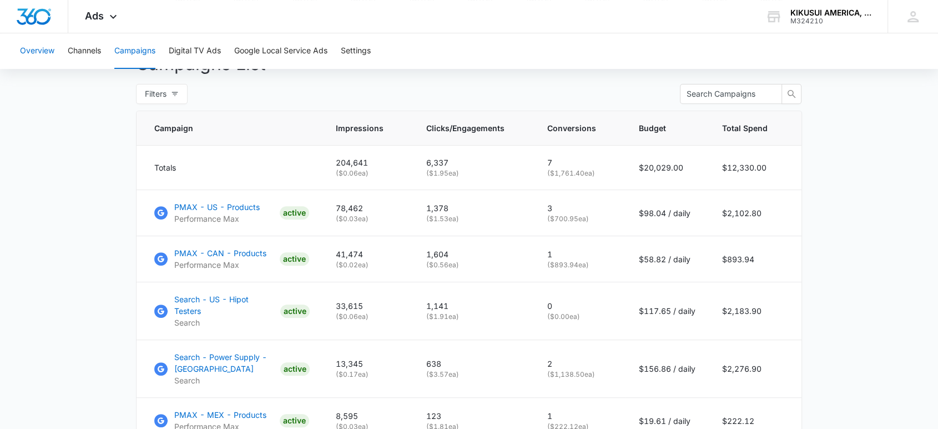
click at [52, 51] on button "Overview" at bounding box center [37, 51] width 34 height 36
